Goal: Task Accomplishment & Management: Use online tool/utility

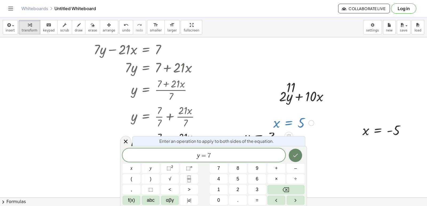
click at [292, 158] on icon "Done" at bounding box center [295, 155] width 6 height 6
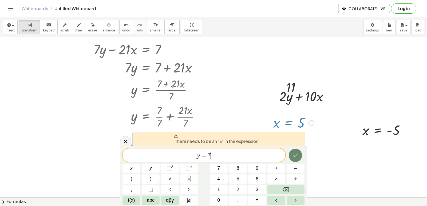
click at [297, 158] on icon "Done" at bounding box center [295, 155] width 6 height 6
click at [293, 158] on icon "Done" at bounding box center [295, 155] width 6 height 6
click at [269, 159] on div "y = 7 ​ x y ⬚ 2 ⬚ n 7 8 9 + – ( ) √ 4 5 6 × ÷ , ⬚ < > 1 2 3 f(x) abc αβγ | a | …" at bounding box center [213, 177] width 182 height 57
